Goal: Task Accomplishment & Management: Manage account settings

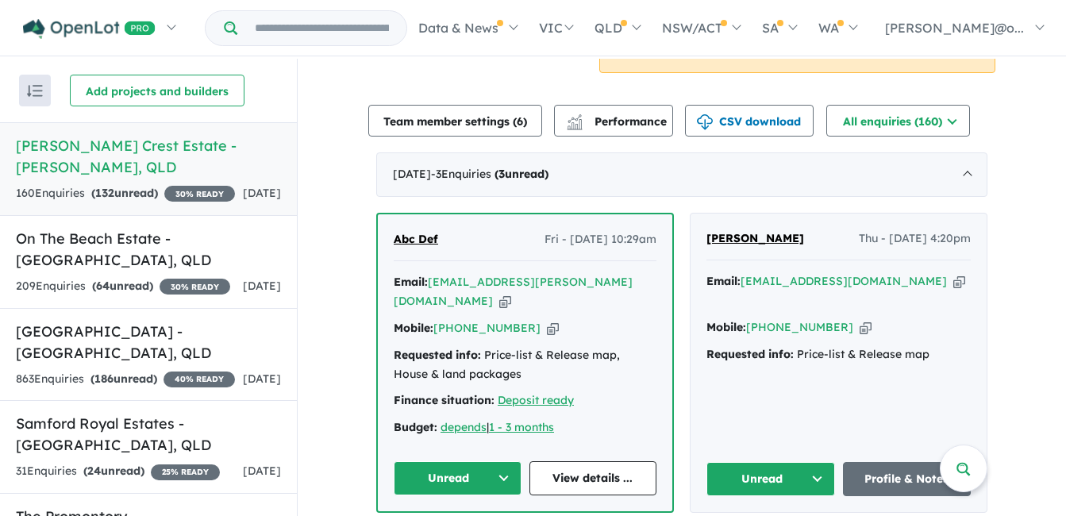
scroll to position [556, 0]
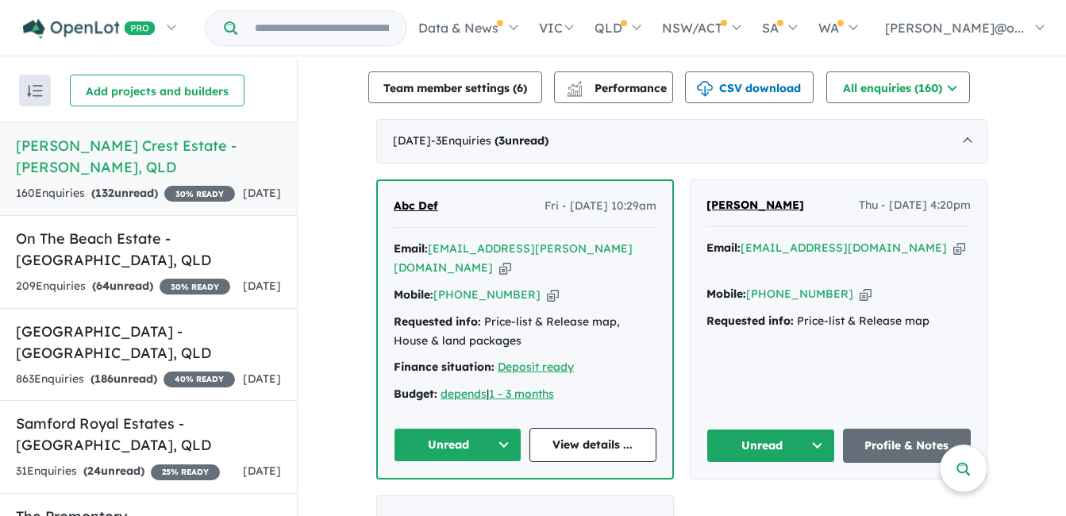
click at [953, 240] on icon "button" at bounding box center [959, 248] width 12 height 17
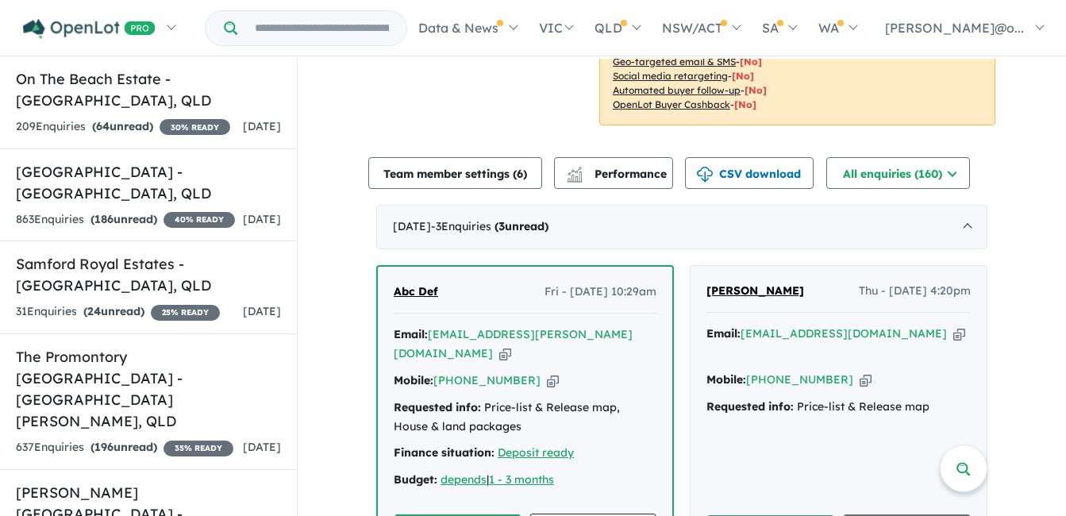
scroll to position [476, 0]
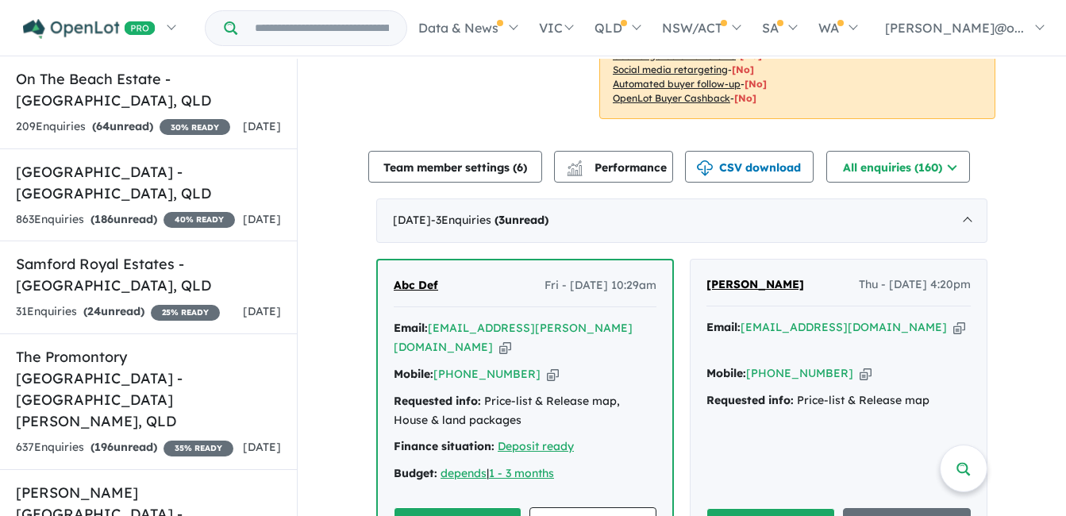
click at [459, 507] on button "Unread" at bounding box center [458, 524] width 128 height 34
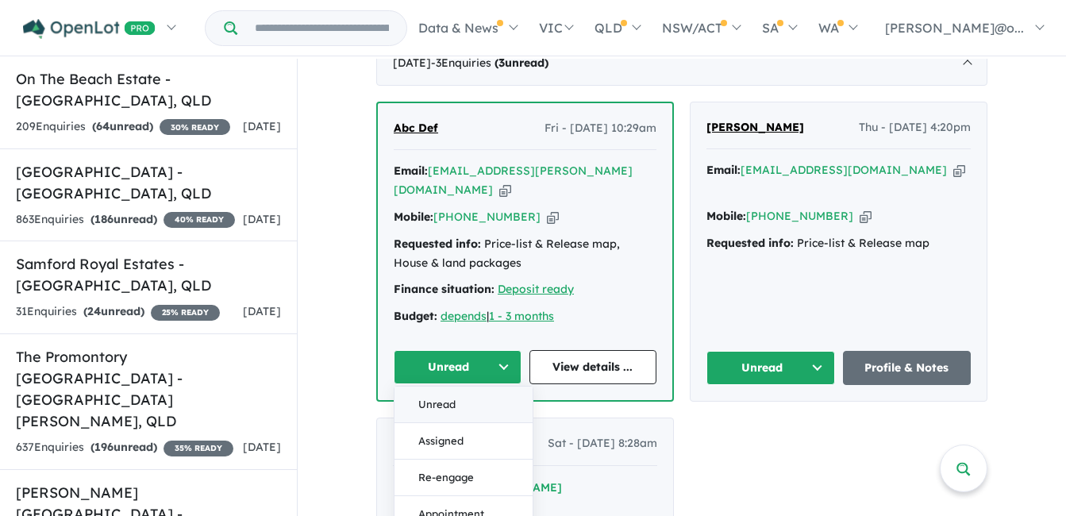
scroll to position [635, 0]
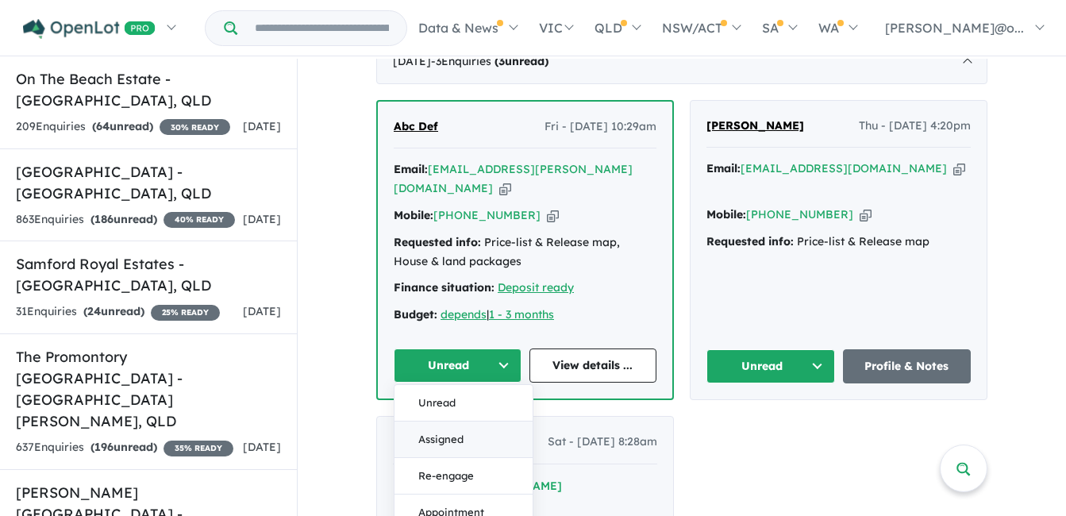
click at [456, 421] on button "Assigned" at bounding box center [464, 439] width 138 height 37
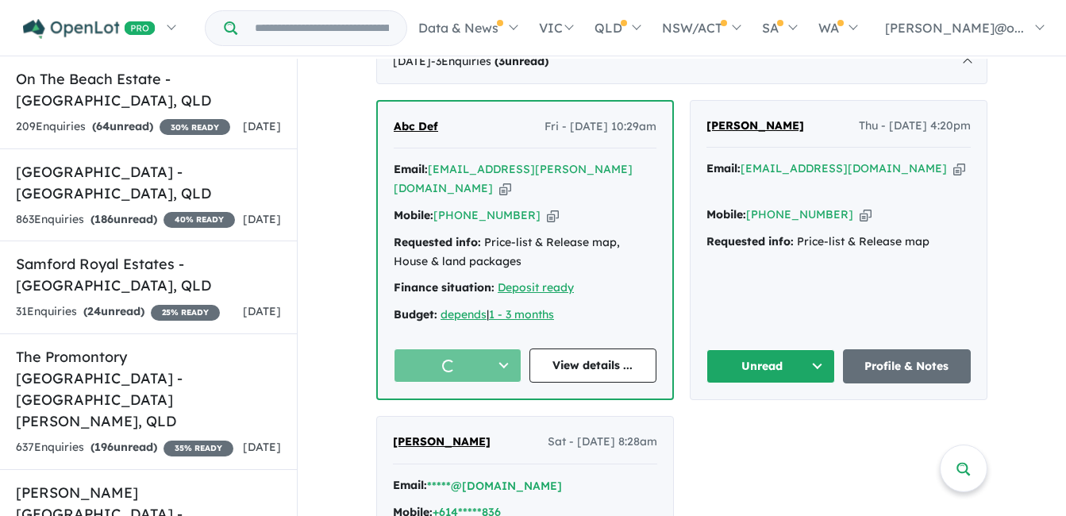
click at [779, 349] on button "Unread" at bounding box center [770, 366] width 129 height 34
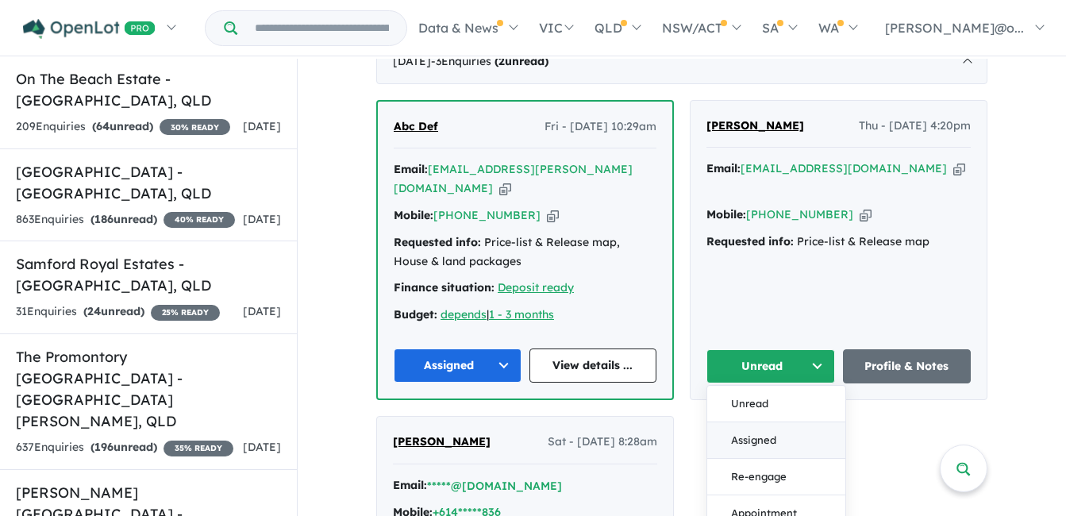
click at [763, 422] on button "Assigned" at bounding box center [776, 440] width 138 height 37
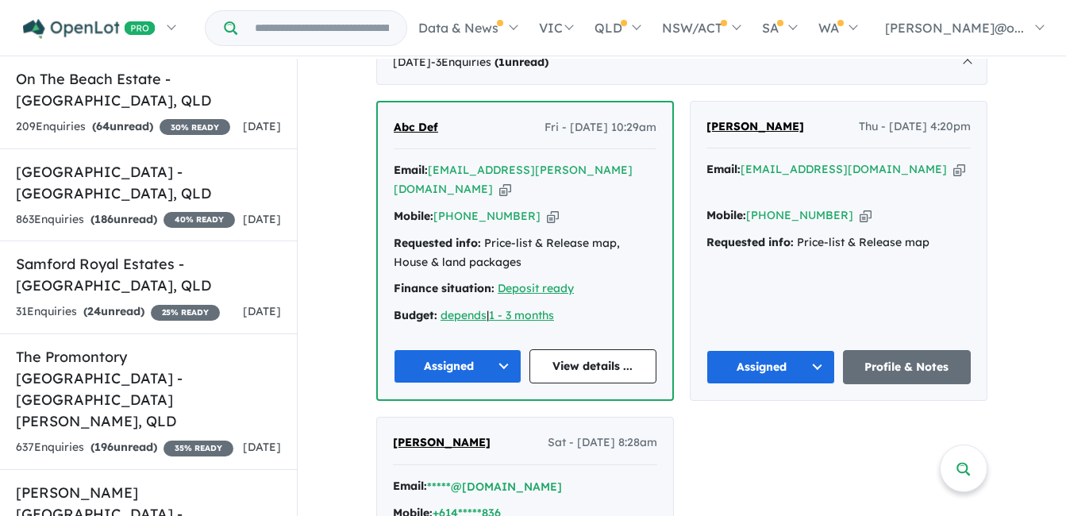
scroll to position [556, 0]
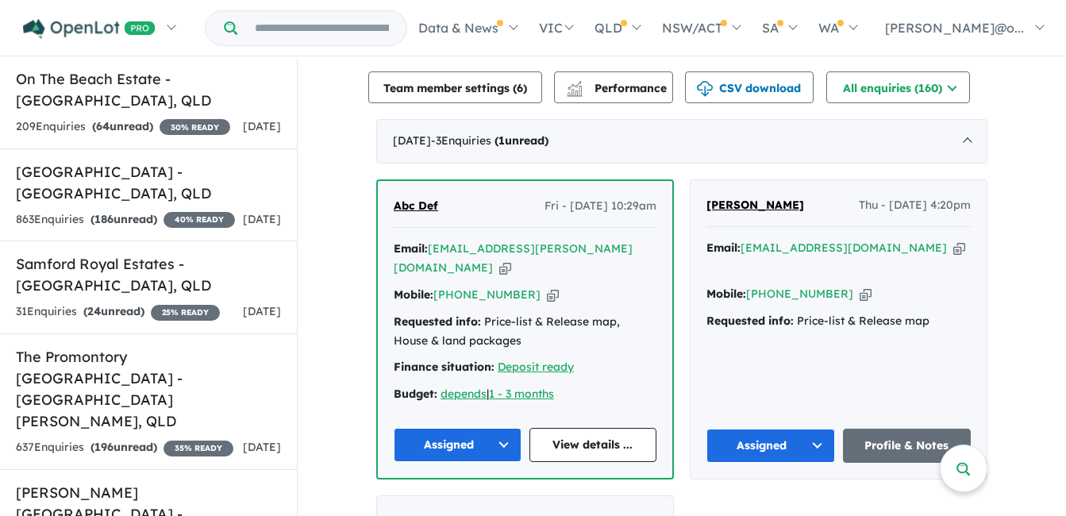
click at [511, 260] on icon "button" at bounding box center [505, 268] width 12 height 17
